Goal: Information Seeking & Learning: Learn about a topic

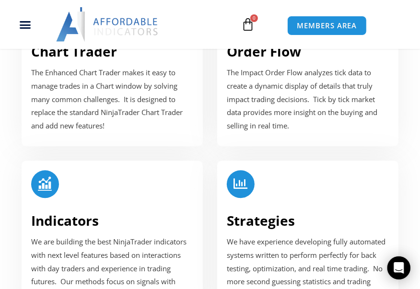
scroll to position [1413, 0]
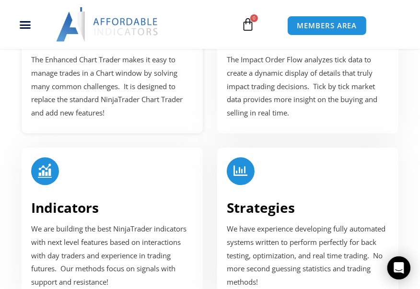
click at [132, 106] on p "The Enhanced Chart Trader makes it easy to manage trades in a Chart window by s…" at bounding box center [112, 86] width 162 height 67
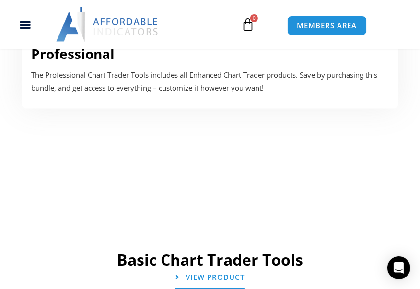
scroll to position [831, 0]
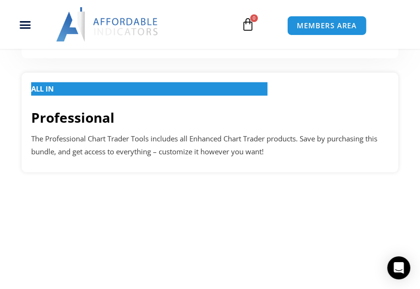
click at [116, 99] on div "ALL IN" at bounding box center [210, 91] width 358 height 17
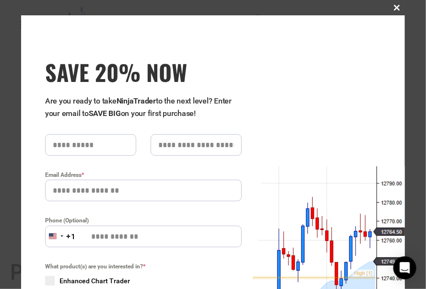
click at [401, 3] on button "Close this module" at bounding box center [396, 7] width 15 height 15
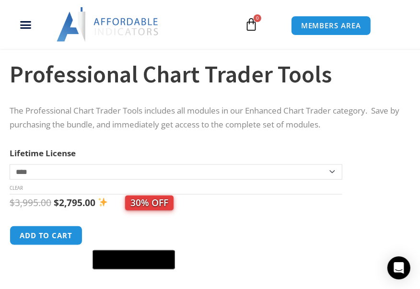
scroll to position [390, 0]
